Goal: Task Accomplishment & Management: Complete application form

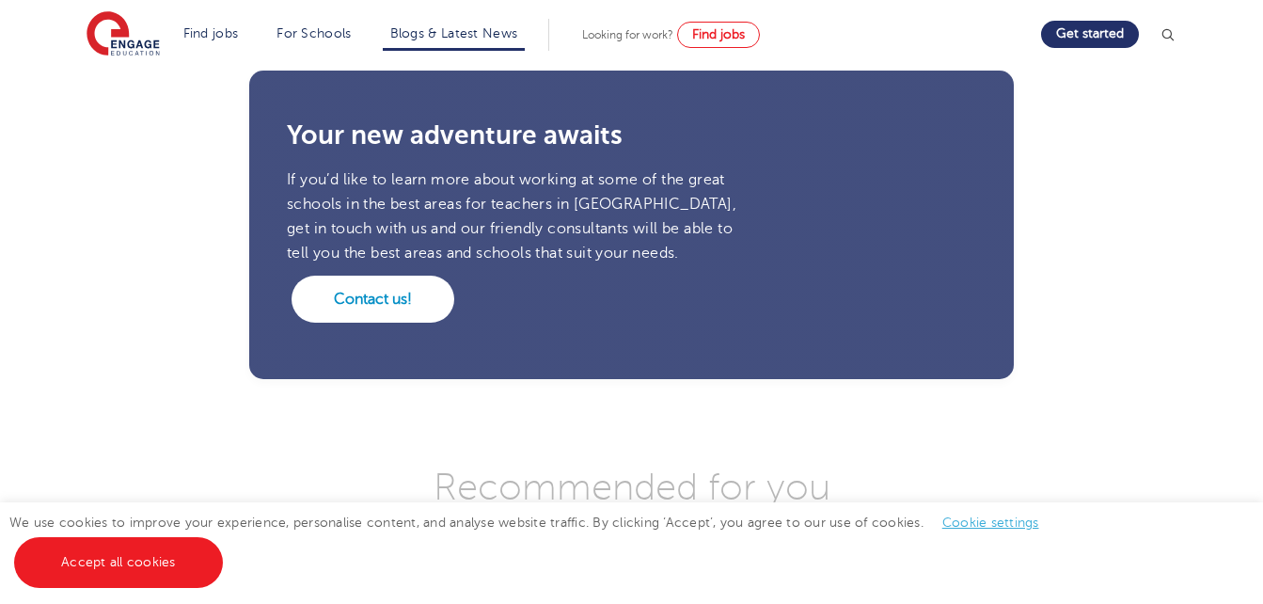
scroll to position [2295, 0]
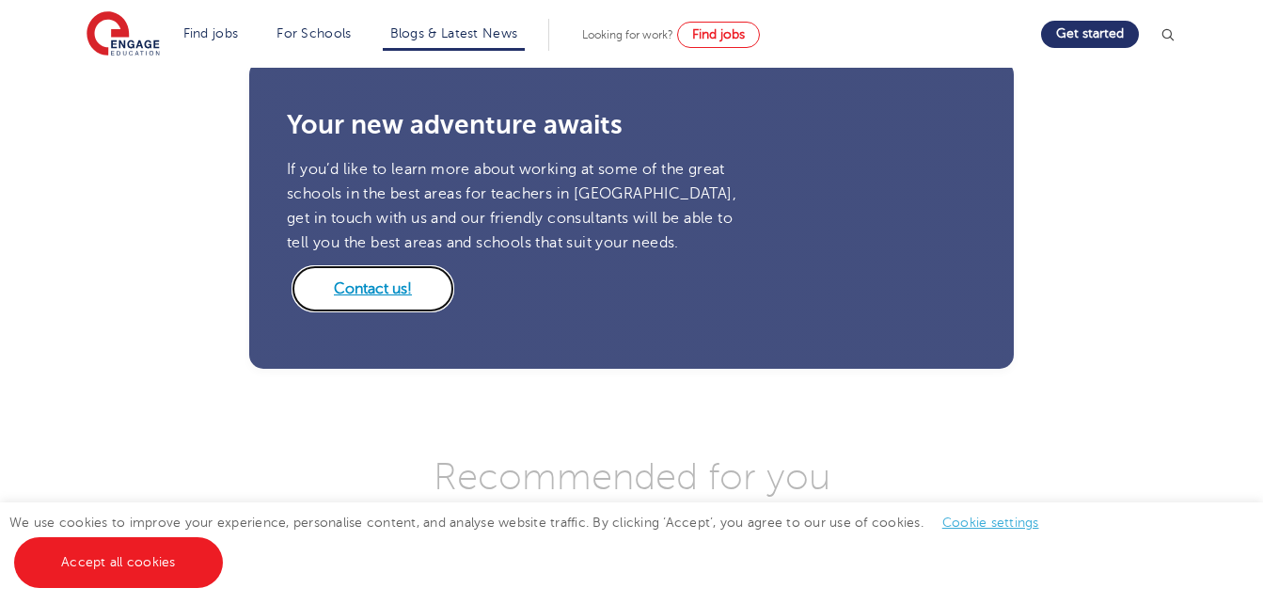
click at [418, 265] on link "Contact us!" at bounding box center [373, 288] width 163 height 47
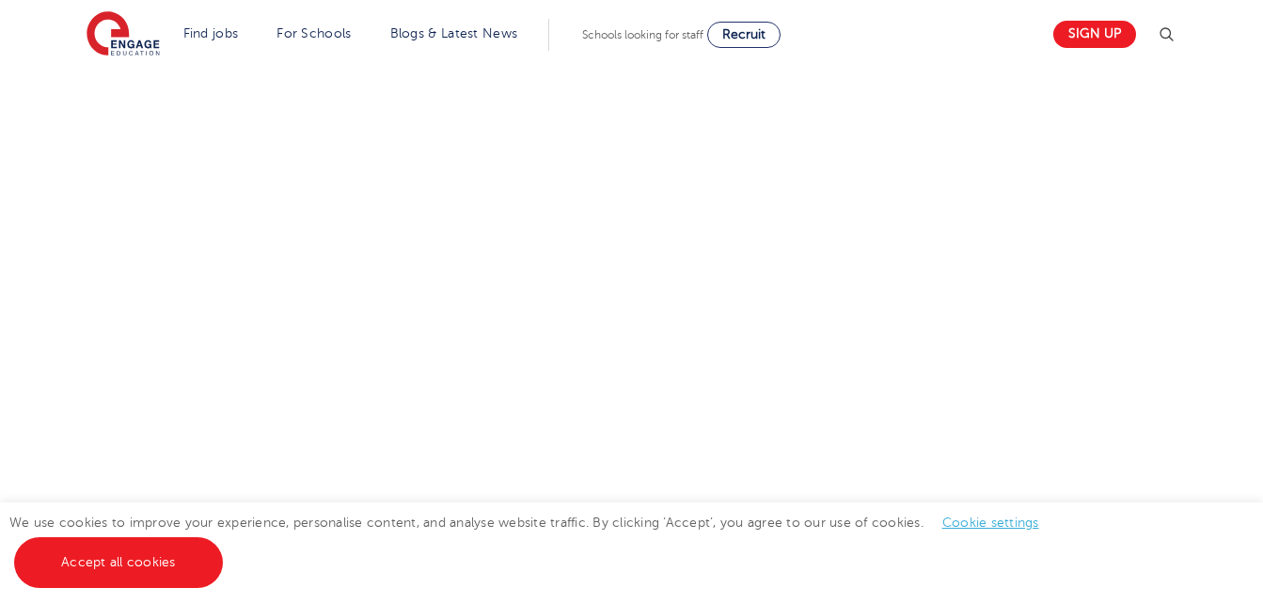
scroll to position [941, 0]
click at [1247, 284] on div at bounding box center [631, 185] width 1263 height 863
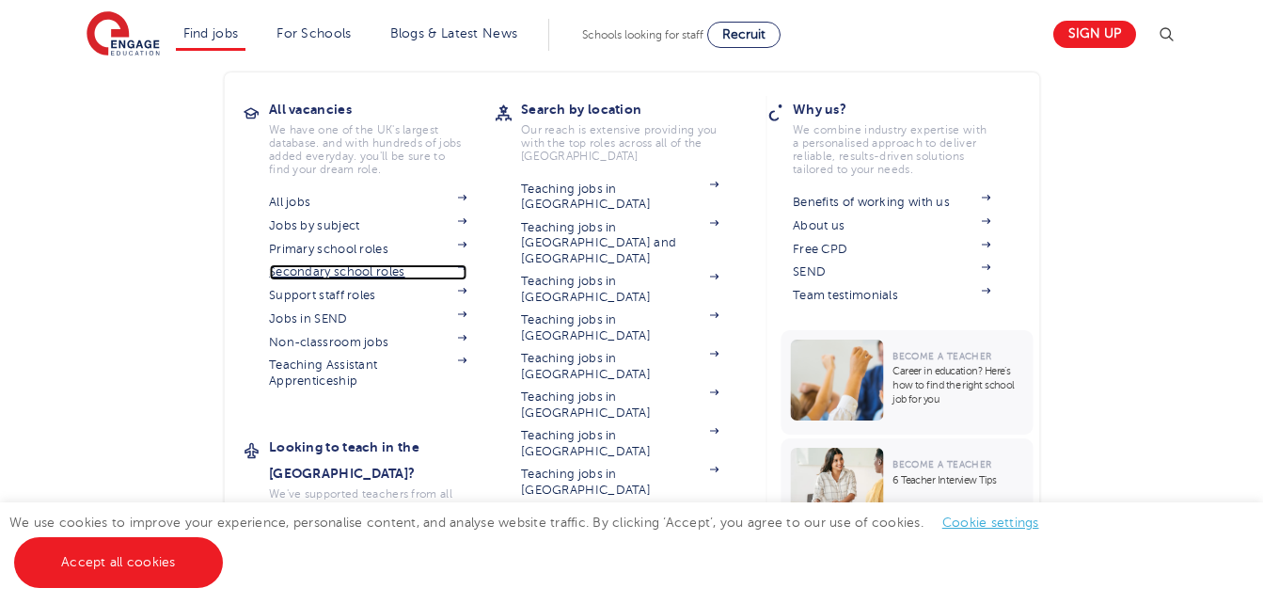
click at [429, 268] on link "Secondary school roles" at bounding box center [368, 271] width 198 height 15
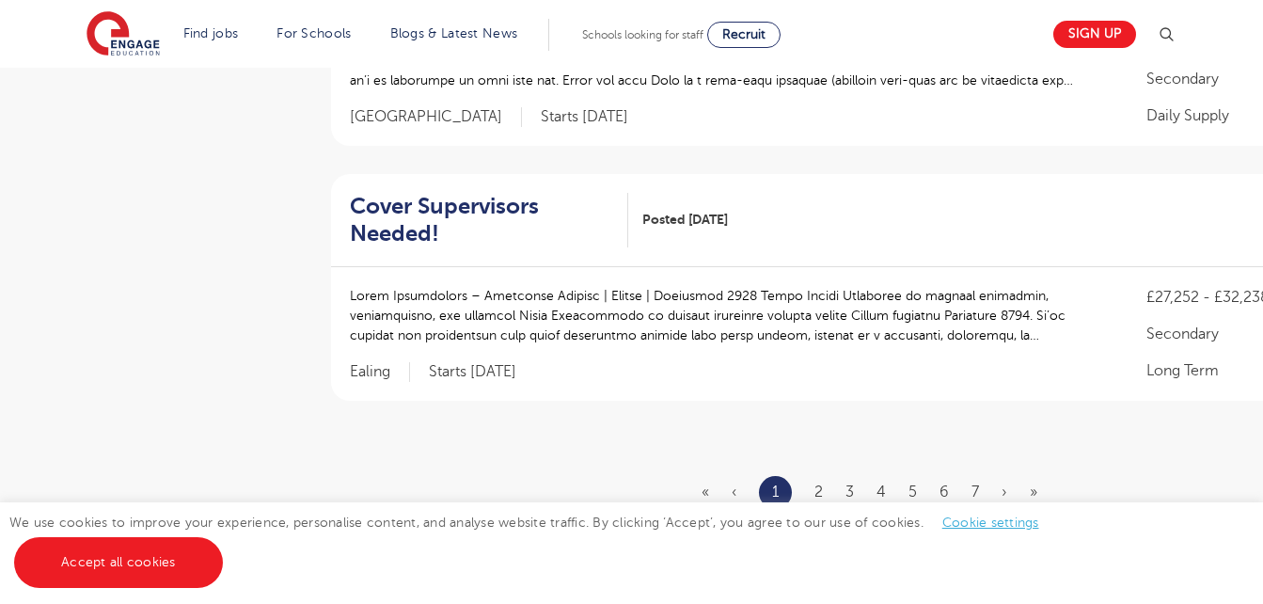
scroll to position [2408, 0]
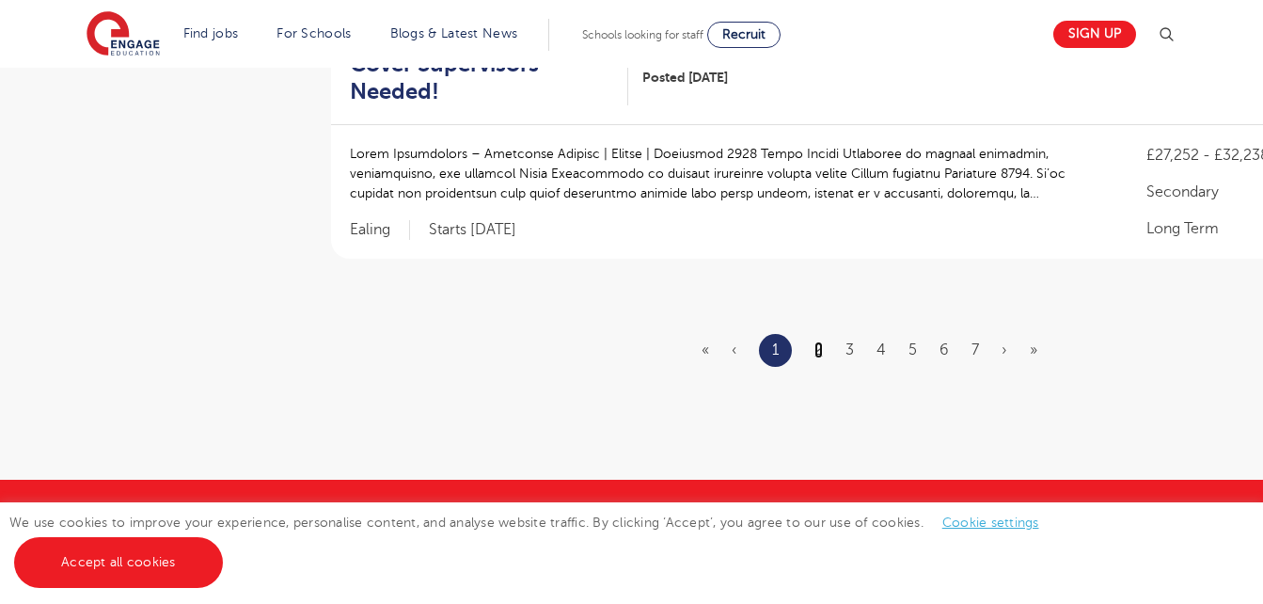
click at [823, 341] on link "2" at bounding box center [819, 349] width 8 height 17
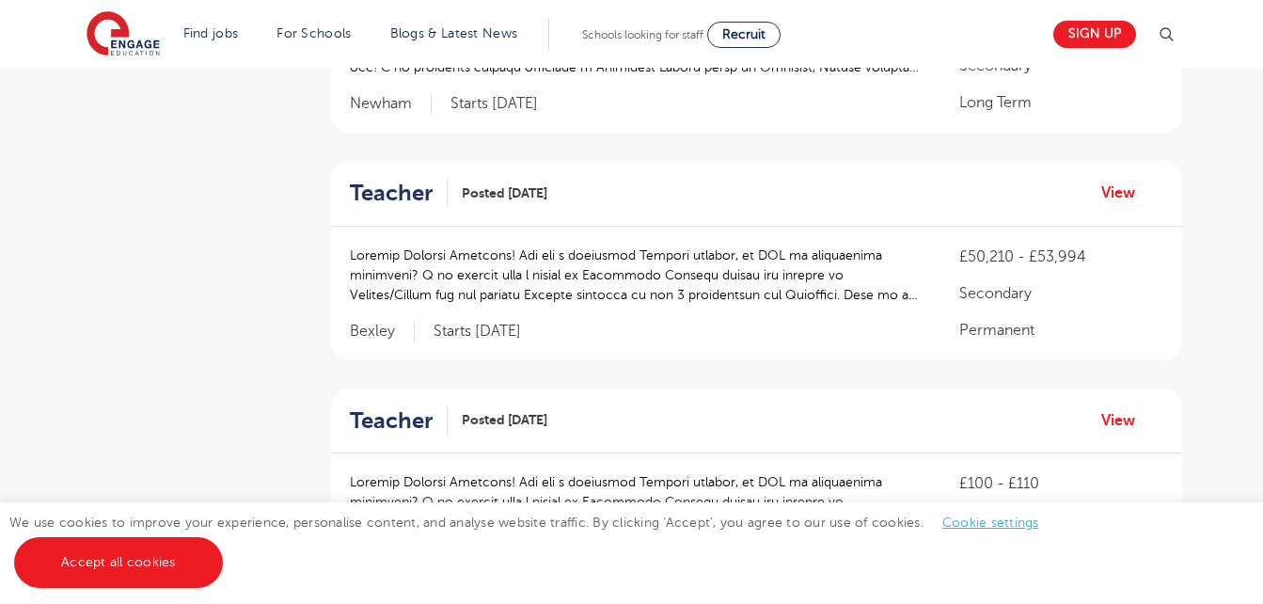
scroll to position [1994, 0]
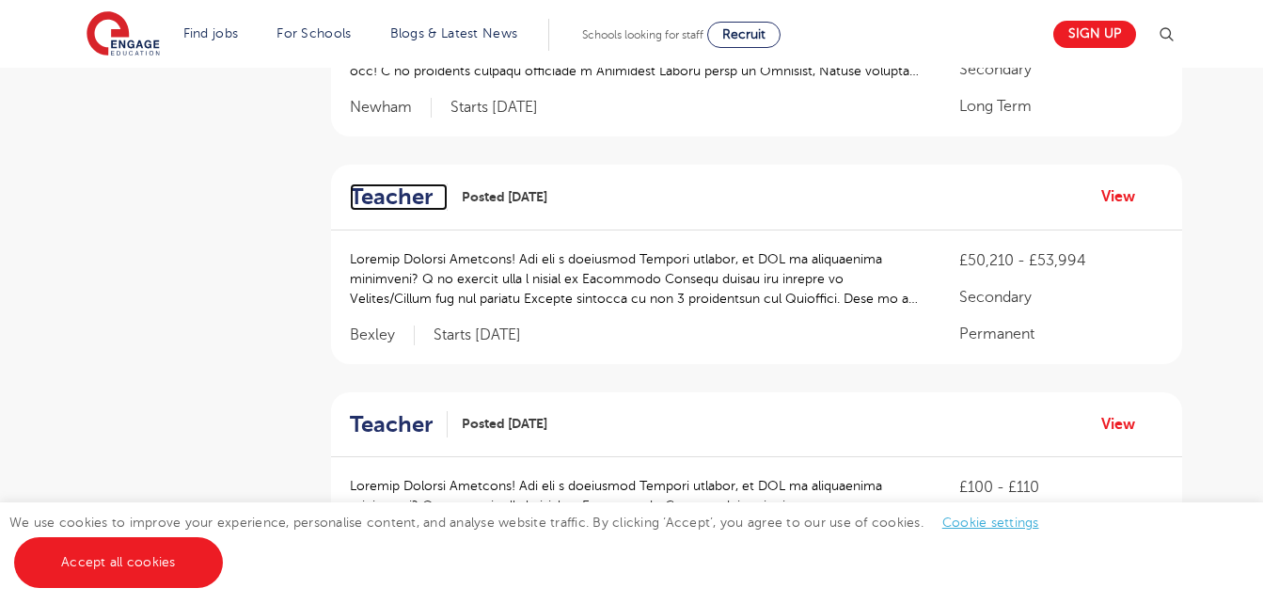
click at [380, 183] on h2 "Teacher" at bounding box center [391, 196] width 83 height 27
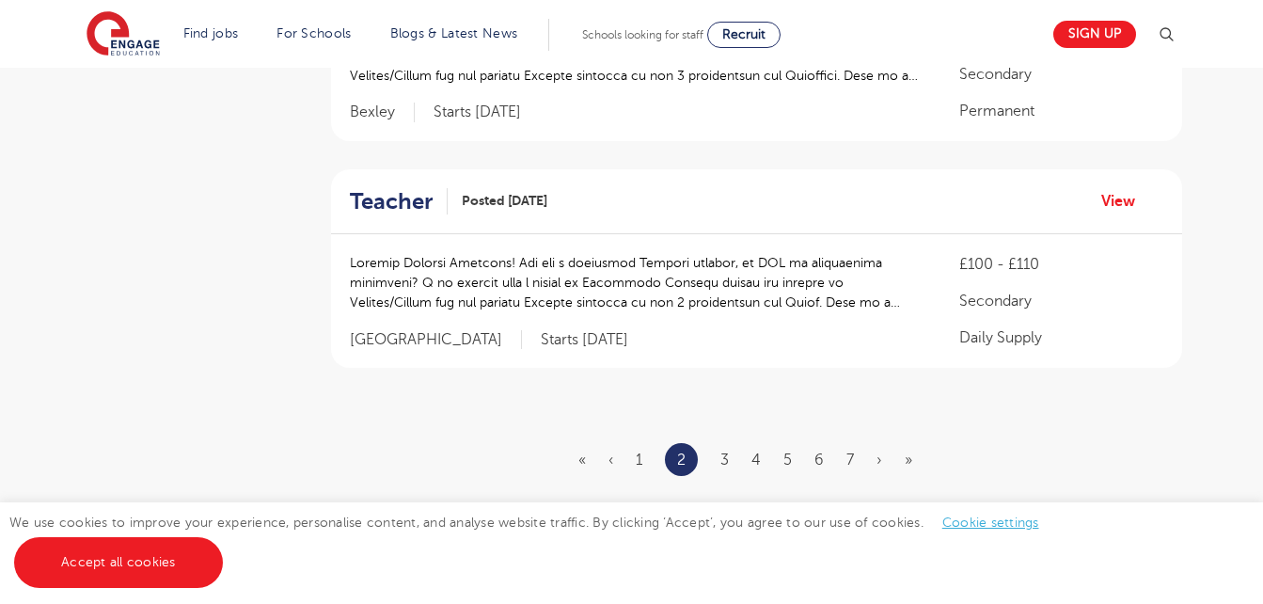
scroll to position [2257, 0]
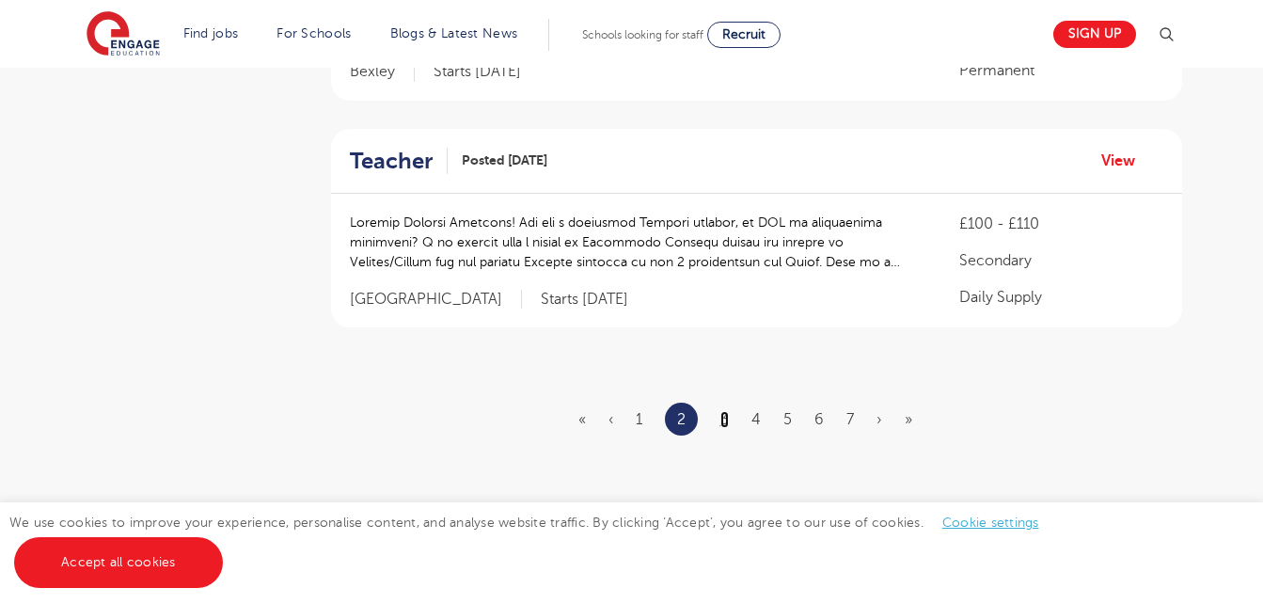
click at [723, 411] on link "3" at bounding box center [724, 419] width 8 height 17
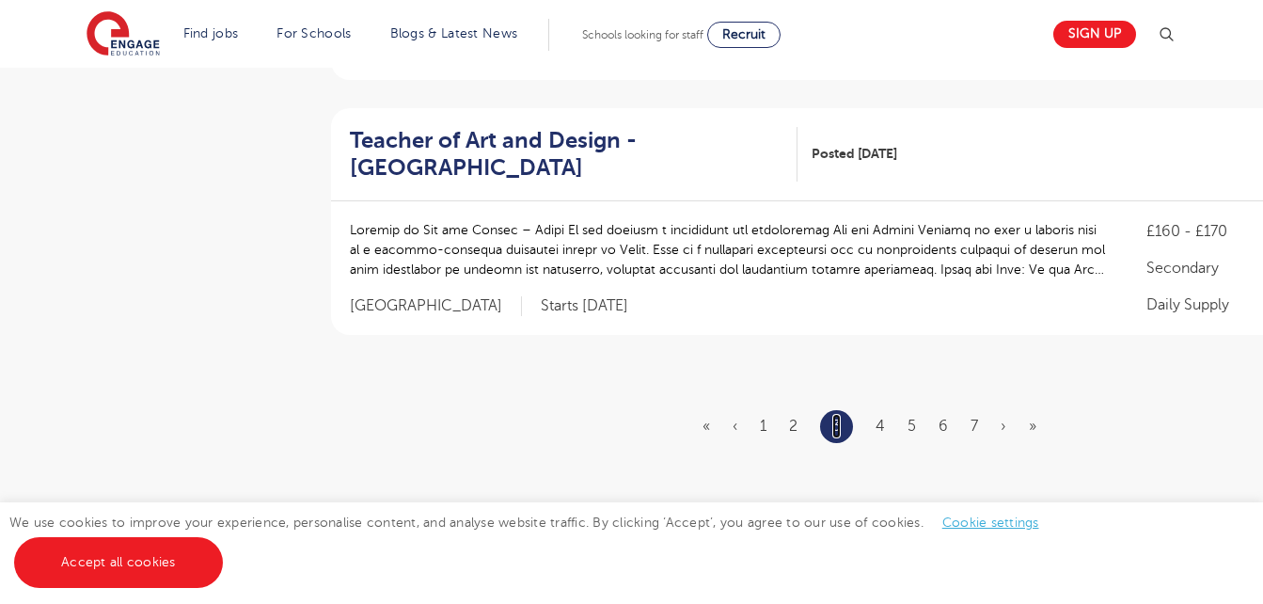
scroll to position [2333, 0]
click at [876, 431] on ul "« ‹ 1 2 3 4 5 6 7 › »" at bounding box center [881, 425] width 356 height 33
click at [879, 423] on link "4" at bounding box center [880, 425] width 9 height 17
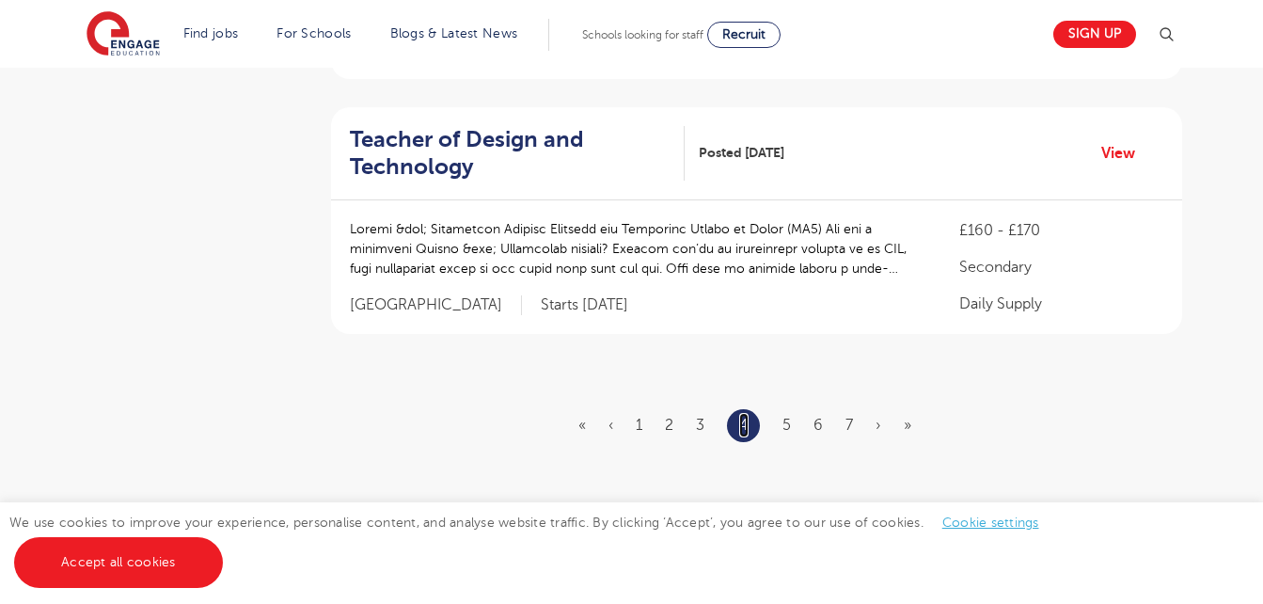
scroll to position [0, 0]
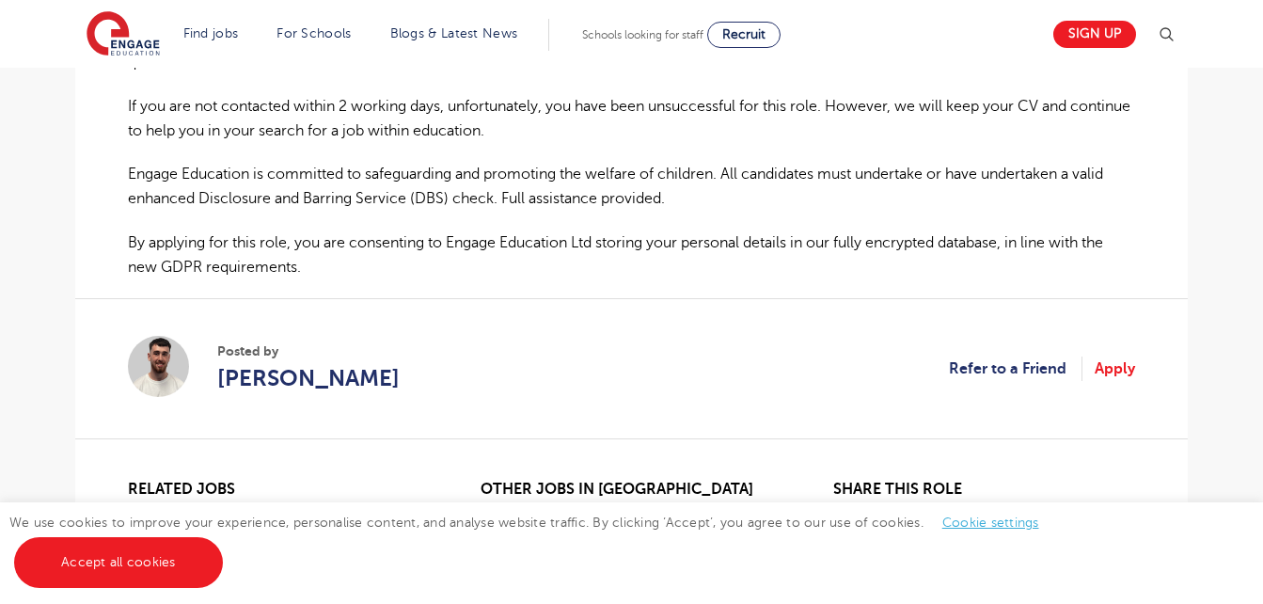
scroll to position [1016, 0]
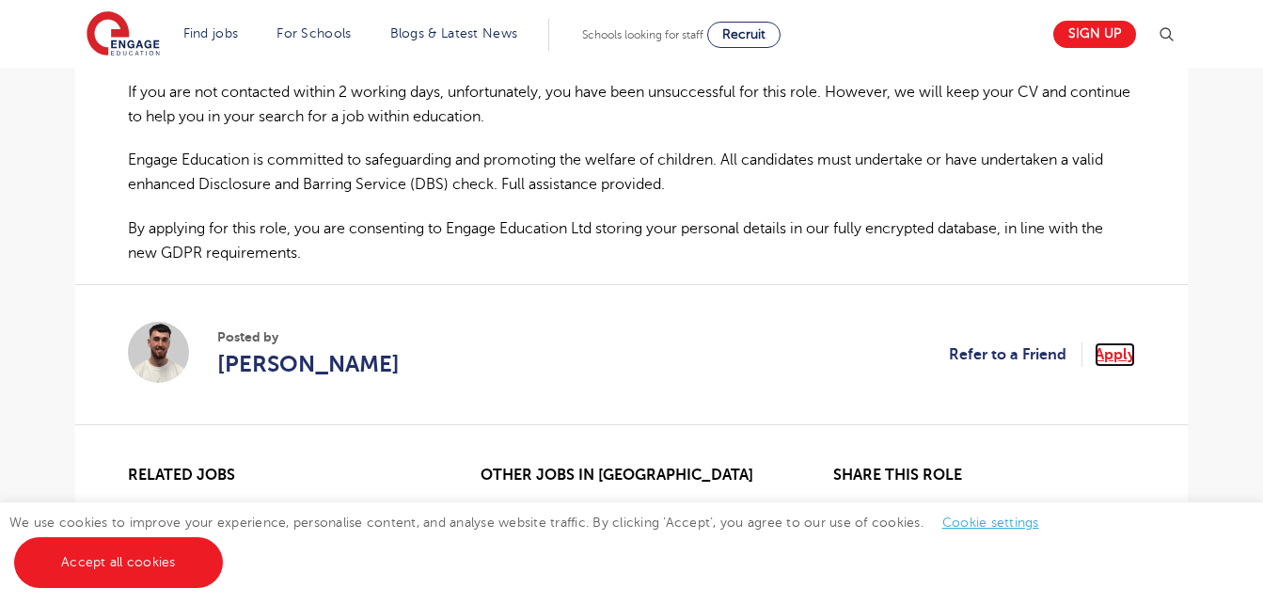
click at [1106, 342] on link "Apply" at bounding box center [1115, 354] width 40 height 24
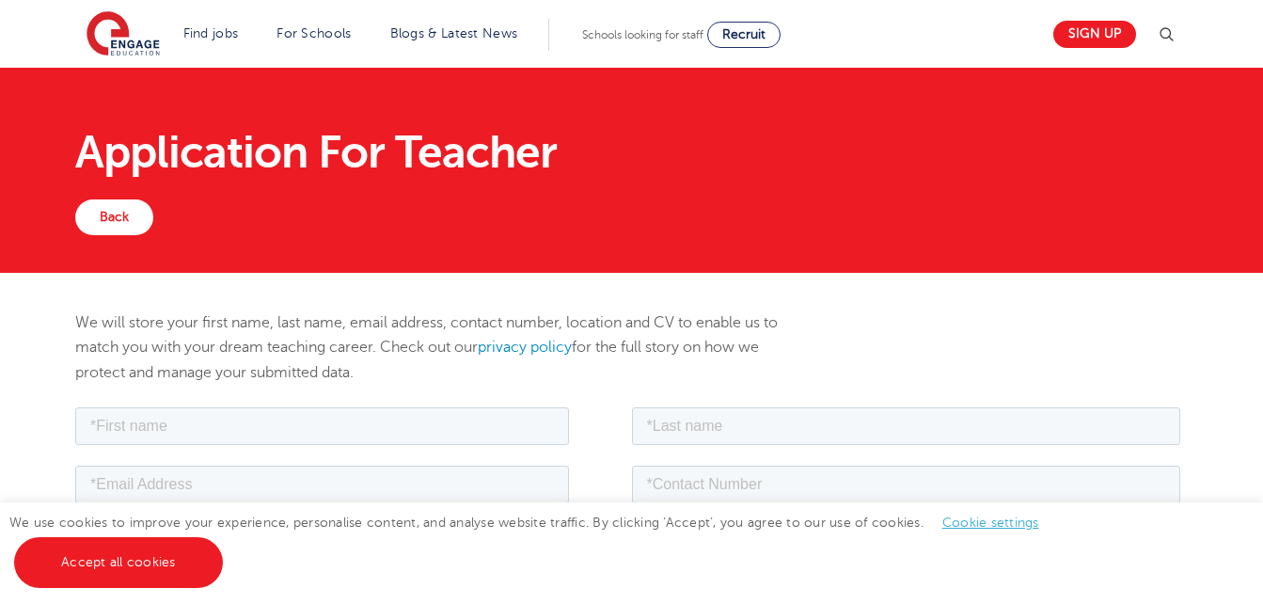
click at [530, 403] on div at bounding box center [353, 423] width 557 height 41
click at [527, 413] on input "text" at bounding box center [322, 425] width 494 height 38
type input "Quadr"
type input "Busari"
type input "topbusari2008@gmail.com"
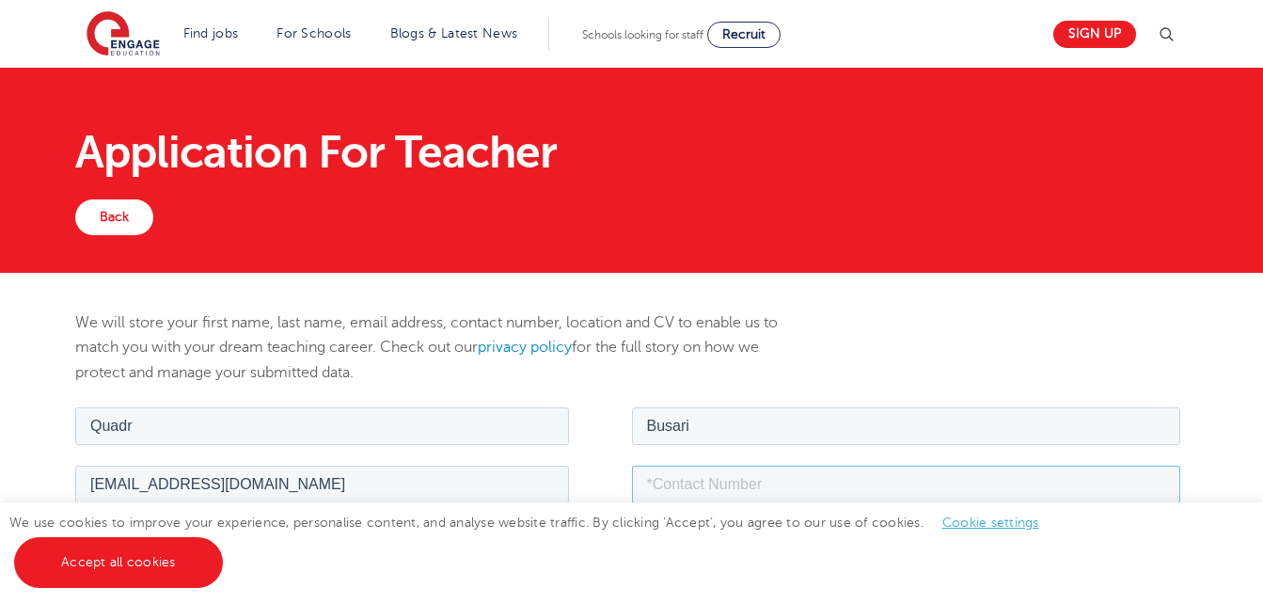
type input "+447749305846"
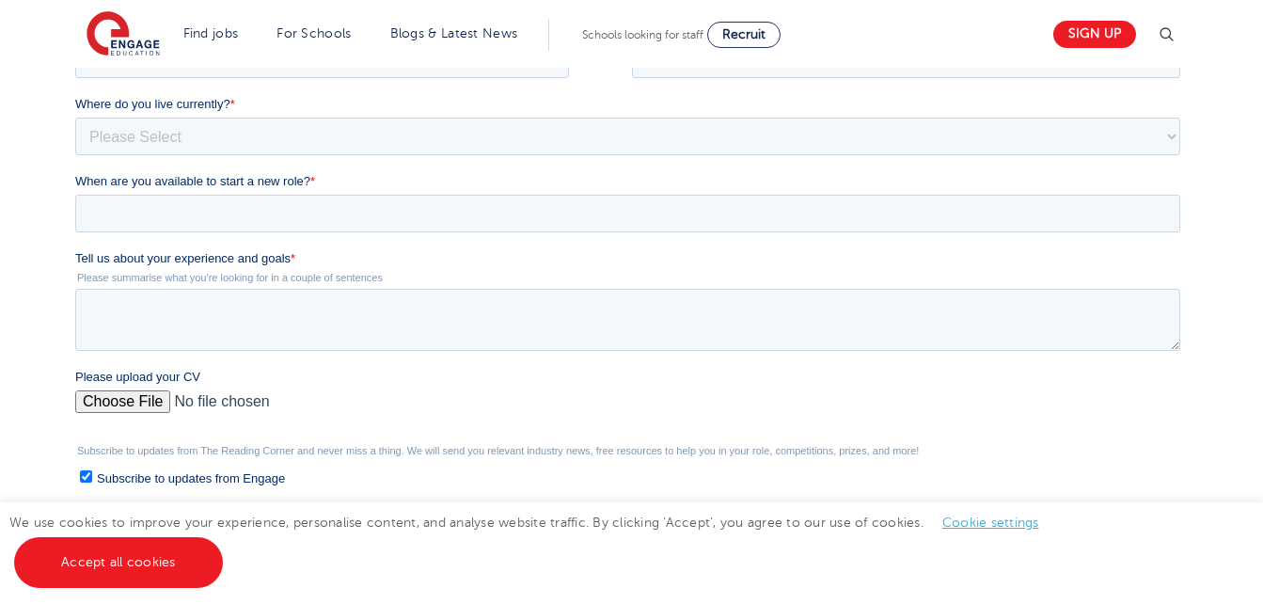
scroll to position [441, 0]
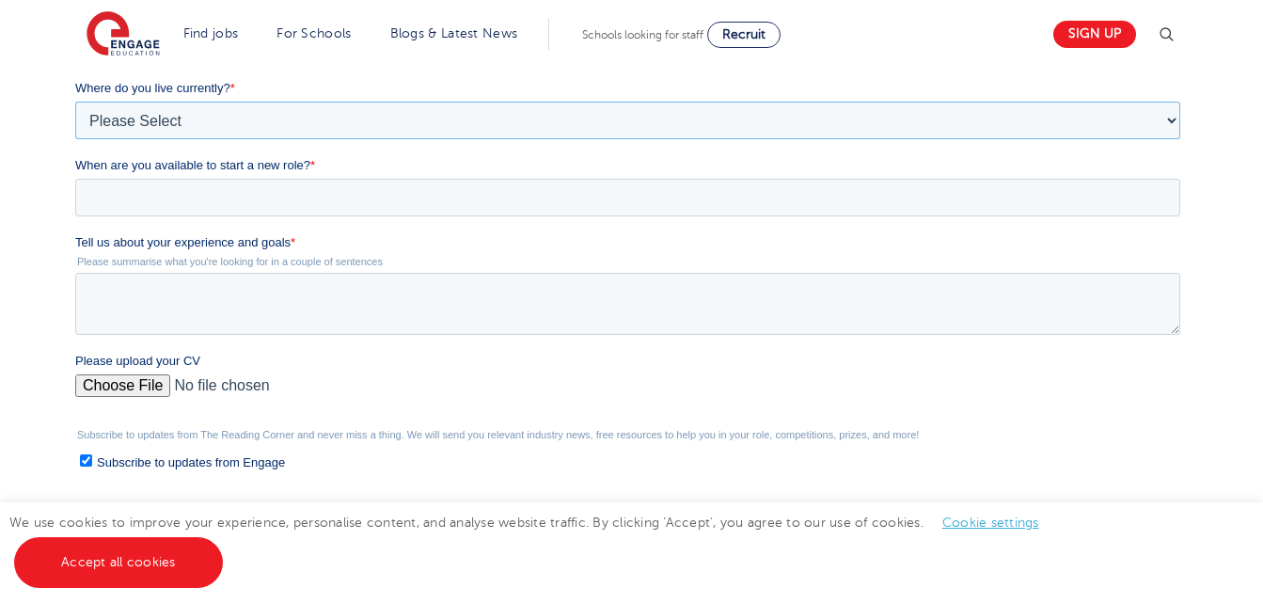
click at [944, 107] on select "Please Select UK Canada Ireland Australia New Zealand Europe USA South Africa J…" at bounding box center [627, 121] width 1105 height 38
select select "UK"
click at [75, 139] on select "Please Select UK Canada Ireland Australia New Zealand Europe USA South Africa J…" at bounding box center [627, 121] width 1105 height 38
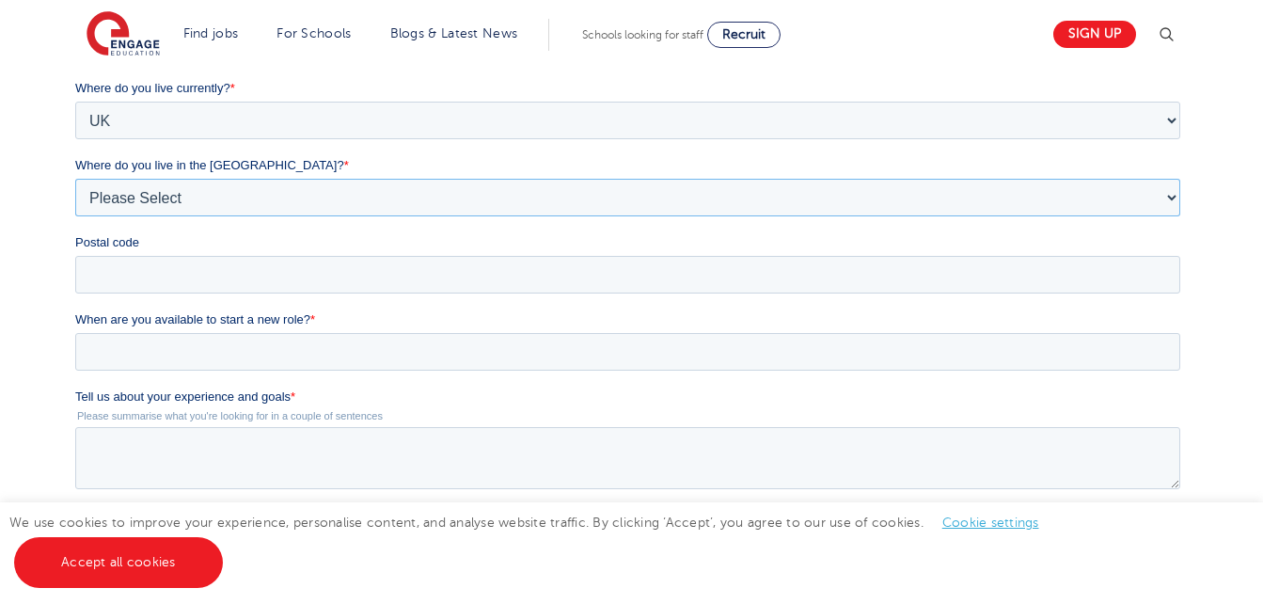
click at [826, 214] on select "Please Select Overseas Barnsley Bedfordshire Berkshire Bournemouth Bracknell Fo…" at bounding box center [627, 198] width 1105 height 38
click at [825, 205] on select "Please Select Overseas Barnsley Bedfordshire Berkshire Bournemouth Bracknell Fo…" at bounding box center [627, 198] width 1105 height 38
select select "Merseyside"
click at [75, 216] on select "Please Select Overseas Barnsley Bedfordshire Berkshire Bournemouth Bracknell Fo…" at bounding box center [627, 198] width 1105 height 38
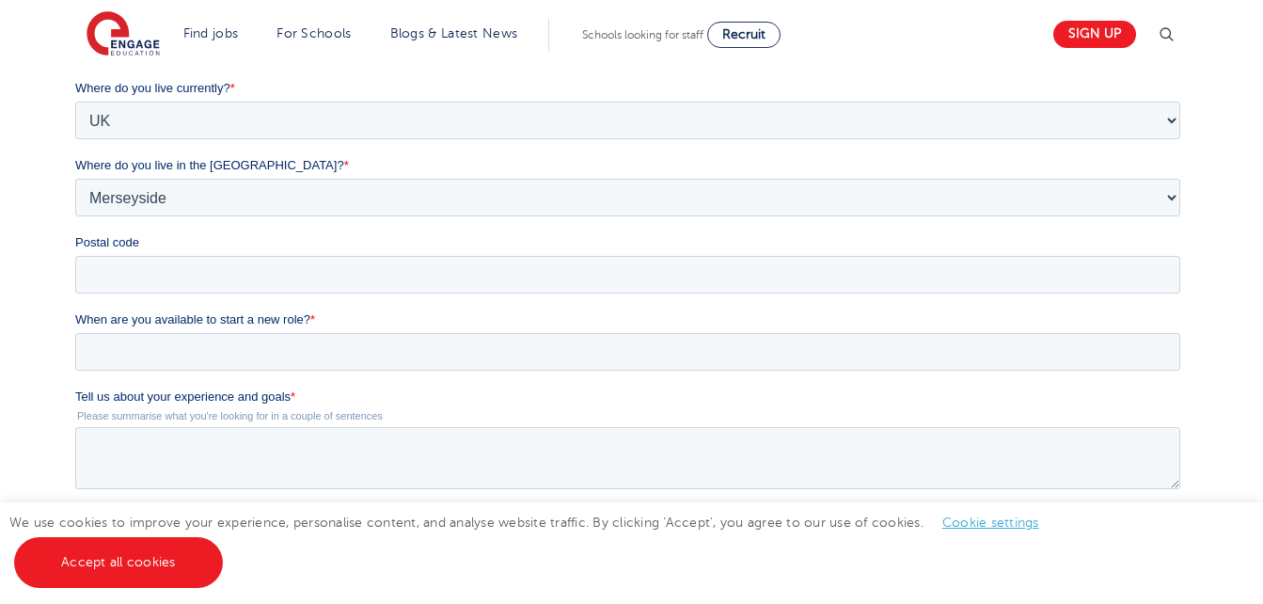
click at [780, 248] on label "Postal code" at bounding box center [631, 242] width 1113 height 19
click at [780, 256] on input "Postal code" at bounding box center [627, 275] width 1105 height 38
drag, startPoint x: 780, startPoint y: 248, endPoint x: 778, endPoint y: 261, distance: 12.4
click at [778, 261] on div "Postal code" at bounding box center [631, 263] width 1113 height 60
click at [777, 264] on input "Postal code" at bounding box center [627, 275] width 1105 height 38
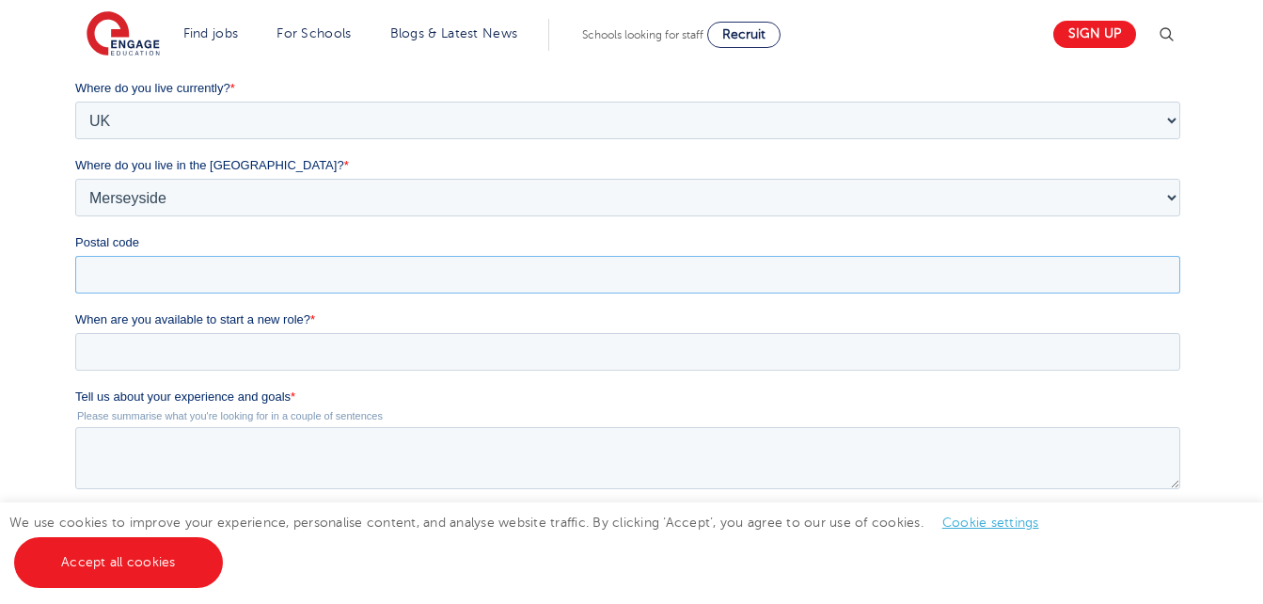
type input "L4 3SF"
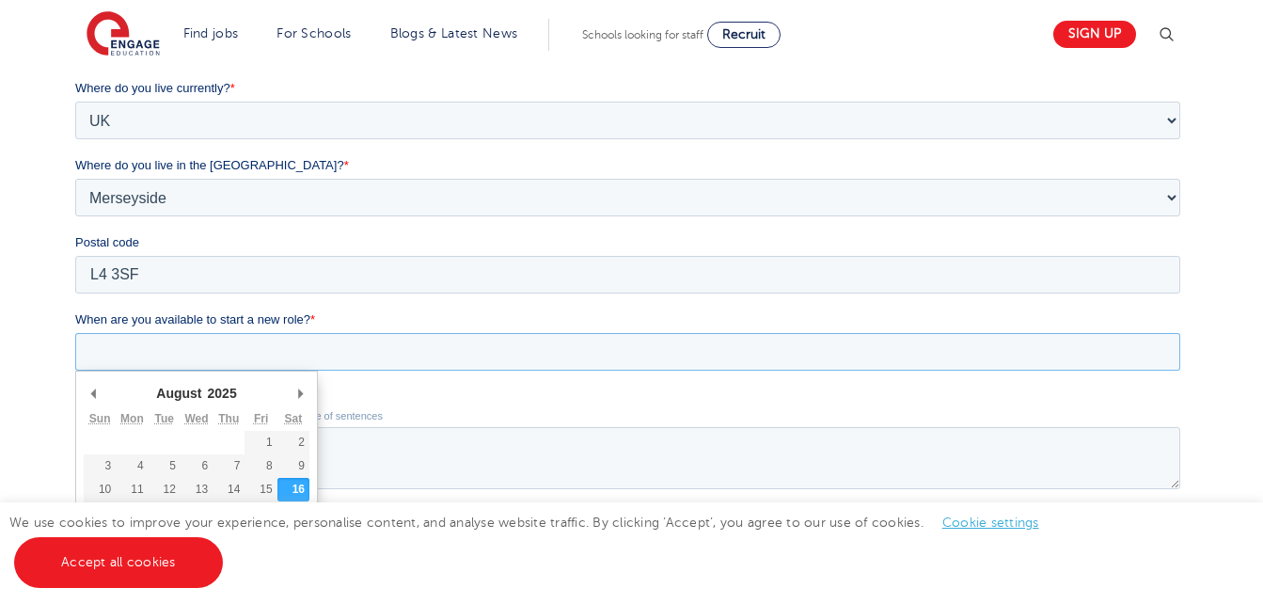
click at [324, 351] on input "When are you available to start a new role? *" at bounding box center [627, 352] width 1105 height 38
type div "2025-09-01"
type input "2025/09/01"
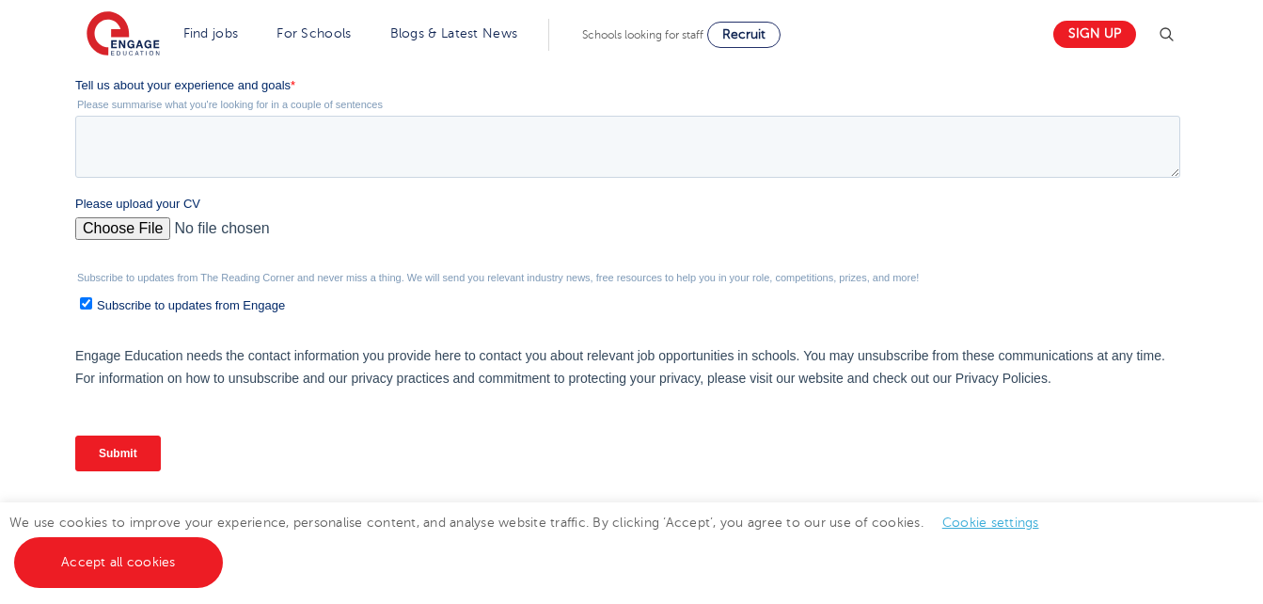
scroll to position [780, 0]
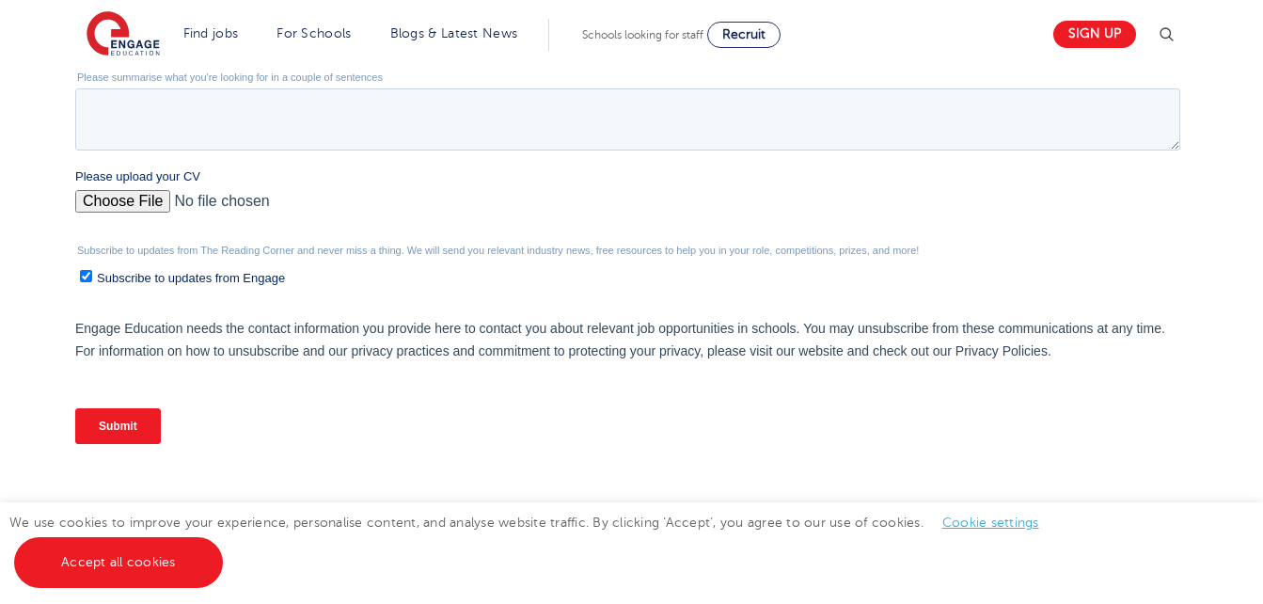
click at [103, 208] on input "Please upload your CV" at bounding box center [627, 209] width 1105 height 38
type input "C:\fakepath\Resume (TCH) - Quadr Busari.pdf"
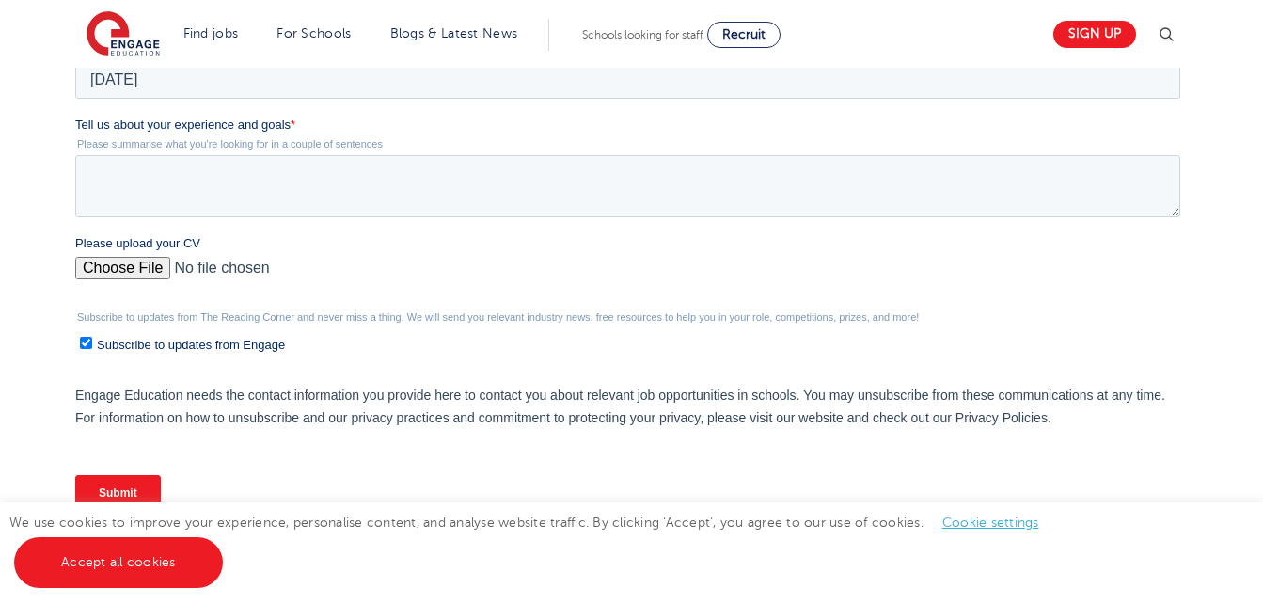
scroll to position [704, 0]
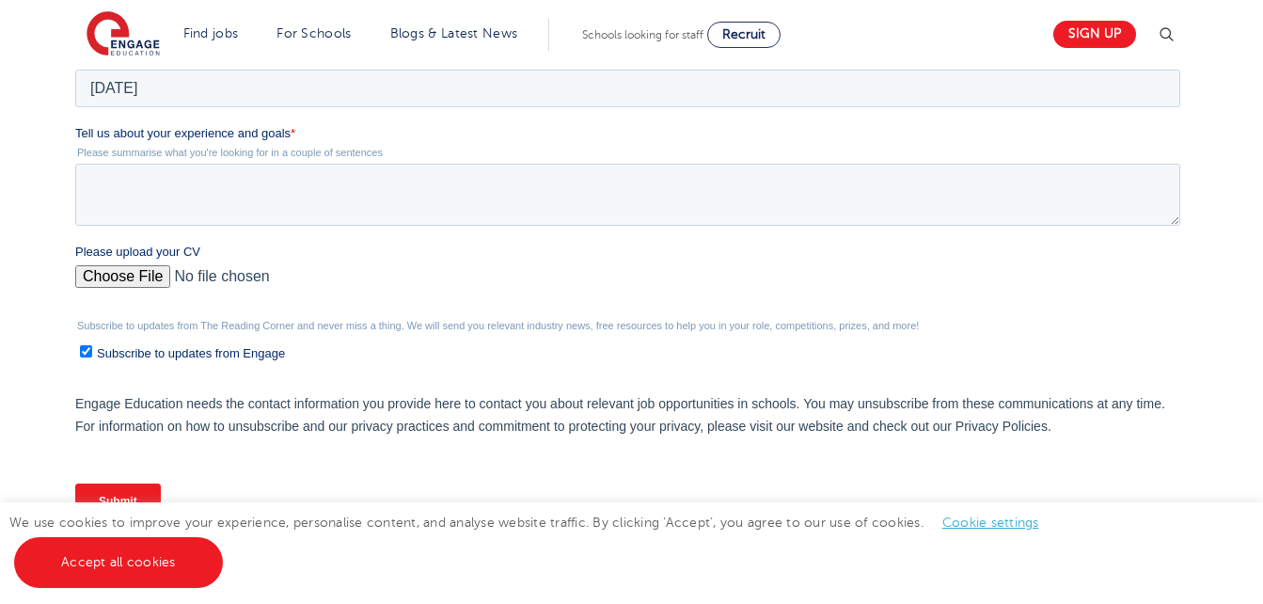
drag, startPoint x: 149, startPoint y: -173, endPoint x: 170, endPoint y: 121, distance: 295.2
click at [290, 133] on span "Tell us about your experience and goals" at bounding box center [182, 133] width 215 height 14
click at [290, 164] on textarea "Tell us about your experience and goals *" at bounding box center [627, 195] width 1105 height 62
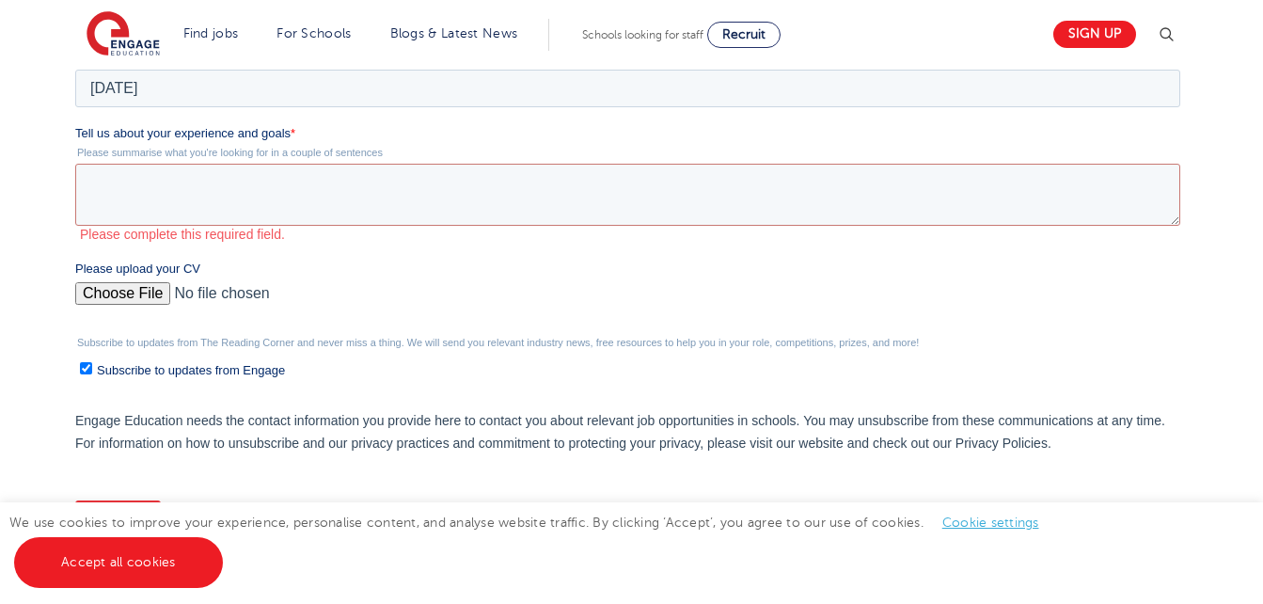
drag, startPoint x: 150, startPoint y: -176, endPoint x: 220, endPoint y: 135, distance: 318.3
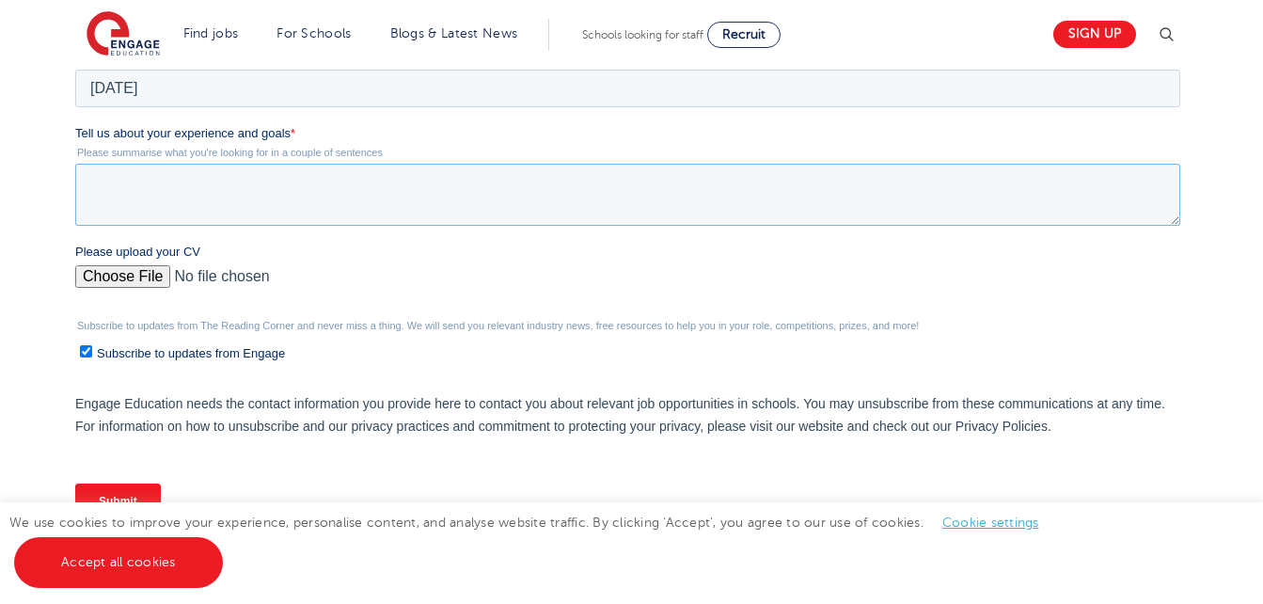
click at [195, 200] on textarea "Tell us about your experience and goals *" at bounding box center [627, 195] width 1105 height 62
paste textarea "As a Qualified Teacher Status holder (QTS 11-16) with over four years of second…"
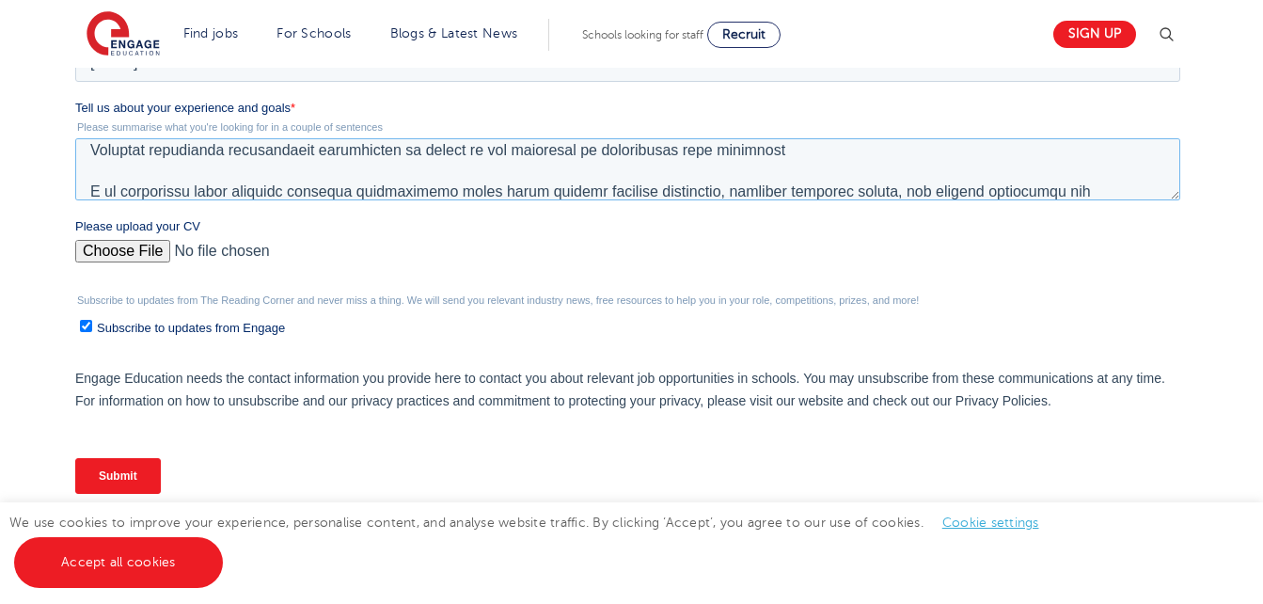
scroll to position [742, 0]
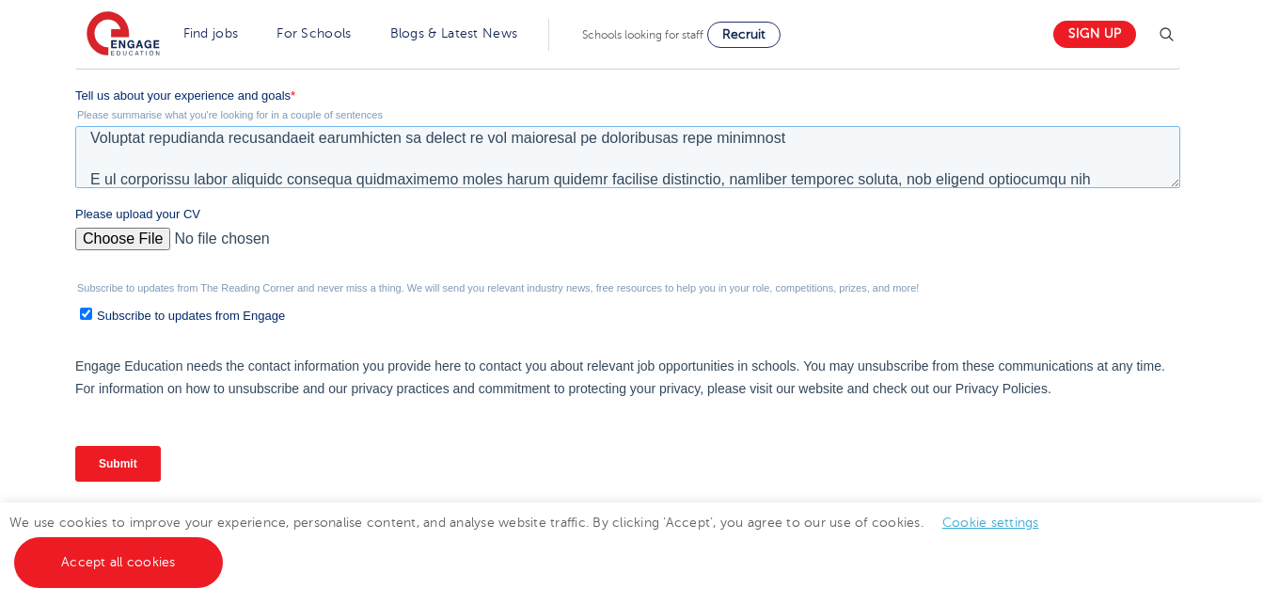
type textarea "As a Qualified Teacher Status holder (QTS 11-16) with over four years of second…"
click at [88, 313] on input "Subscribe to updates from Engage" at bounding box center [86, 314] width 12 height 12
checkbox input "false"
click at [118, 451] on input "Submit" at bounding box center [118, 464] width 86 height 36
